Goal: Book appointment/travel/reservation

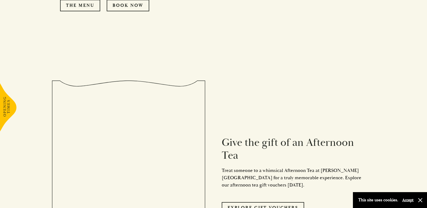
scroll to position [835, 0]
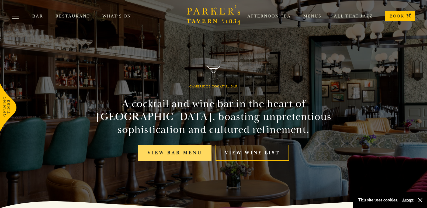
click at [175, 147] on link "View bar menu" at bounding box center [174, 153] width 73 height 16
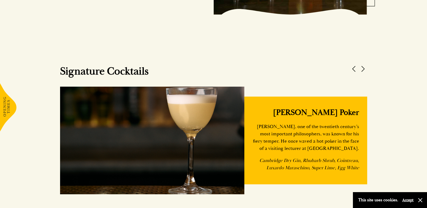
scroll to position [485, 0]
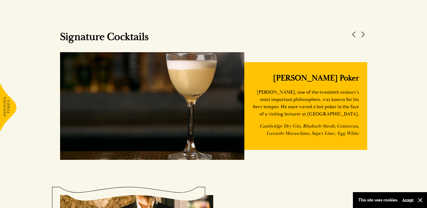
click at [3, 107] on icon at bounding box center [8, 107] width 16 height 48
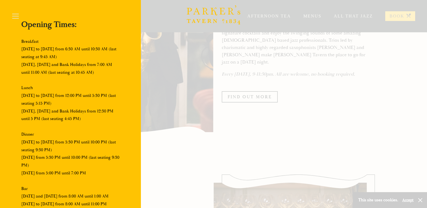
scroll to position [646, 0]
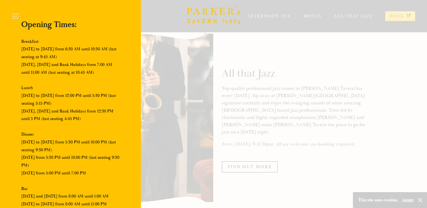
click at [311, 47] on div at bounding box center [213, 104] width 427 height 208
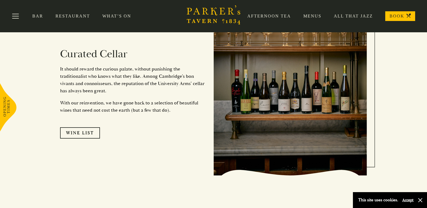
scroll to position [704, 0]
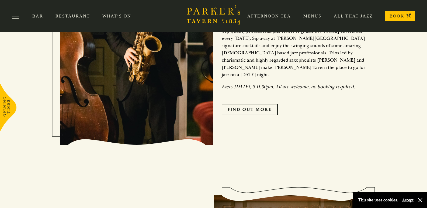
click at [396, 14] on link "BOOK" at bounding box center [400, 16] width 30 height 10
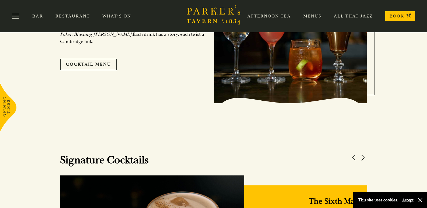
scroll to position [300, 0]
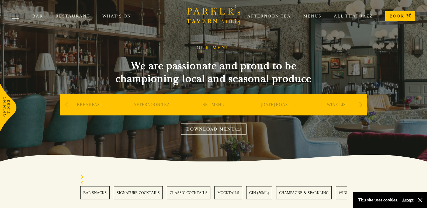
click at [224, 190] on link "MOCKTAILS" at bounding box center [228, 192] width 28 height 13
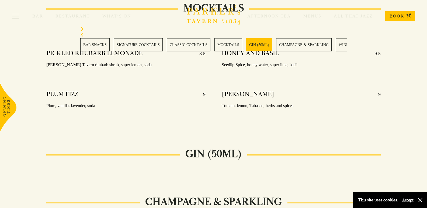
scroll to position [982, 0]
click at [183, 42] on link "CLASSIC COCKTAILS" at bounding box center [189, 44] width 44 height 13
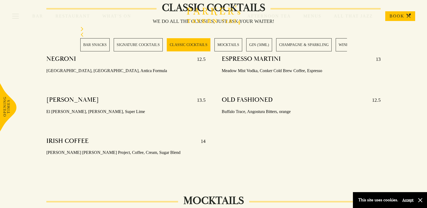
scroll to position [762, 0]
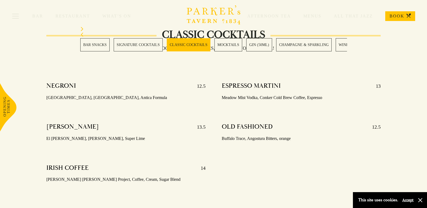
click at [145, 46] on link "SIGNATURE COCKTAILS" at bounding box center [138, 44] width 49 height 13
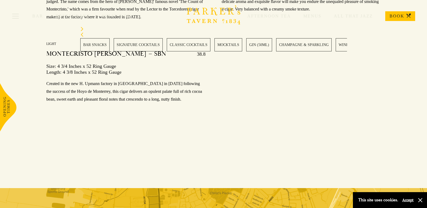
scroll to position [7460, 0]
